Goal: Transaction & Acquisition: Purchase product/service

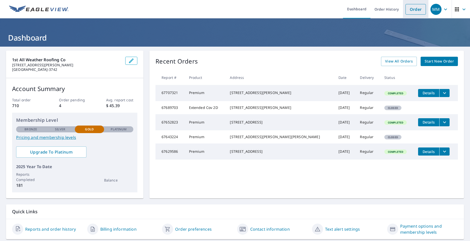
click at [405, 7] on link "Order" at bounding box center [415, 9] width 20 height 11
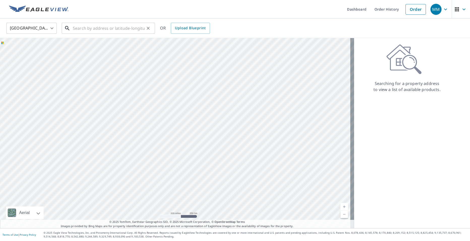
click at [124, 32] on input "text" at bounding box center [109, 28] width 72 height 14
paste input "[STREET_ADDRESS][PERSON_NAME][US_STATE]"
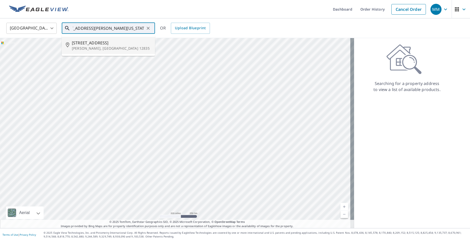
click at [122, 44] on span "[STREET_ADDRESS]" at bounding box center [111, 43] width 79 height 6
type input "[STREET_ADDRESS][PERSON_NAME]"
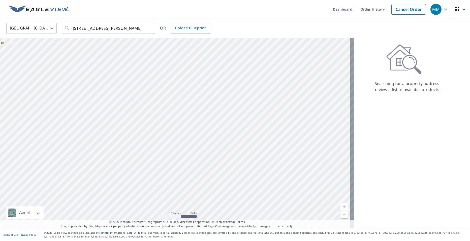
scroll to position [0, 0]
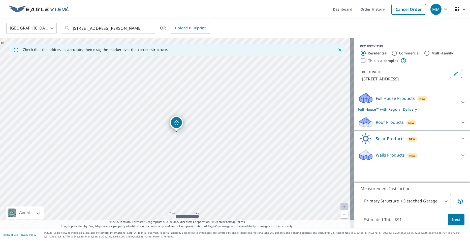
click at [373, 126] on div "Roof Products New" at bounding box center [407, 122] width 99 height 12
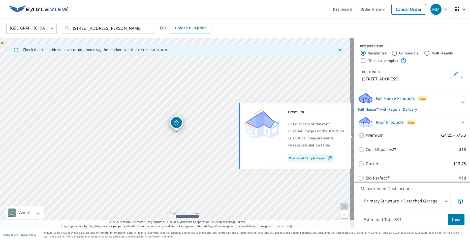
click at [358, 136] on input "Premium $24.25 - $75.5" at bounding box center [362, 135] width 8 height 6
checkbox input "true"
checkbox input "false"
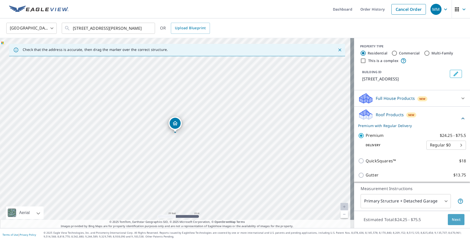
click at [452, 222] on span "Next" at bounding box center [456, 219] width 9 height 6
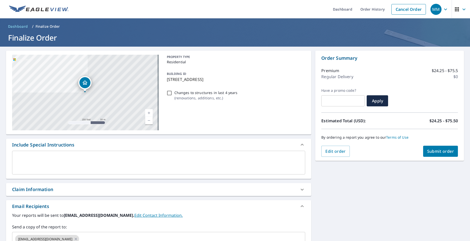
click at [431, 149] on span "Submit order" at bounding box center [440, 151] width 27 height 6
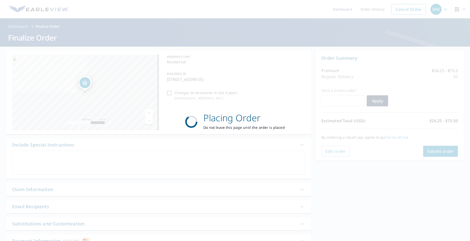
checkbox input "true"
